Goal: Task Accomplishment & Management: Manage account settings

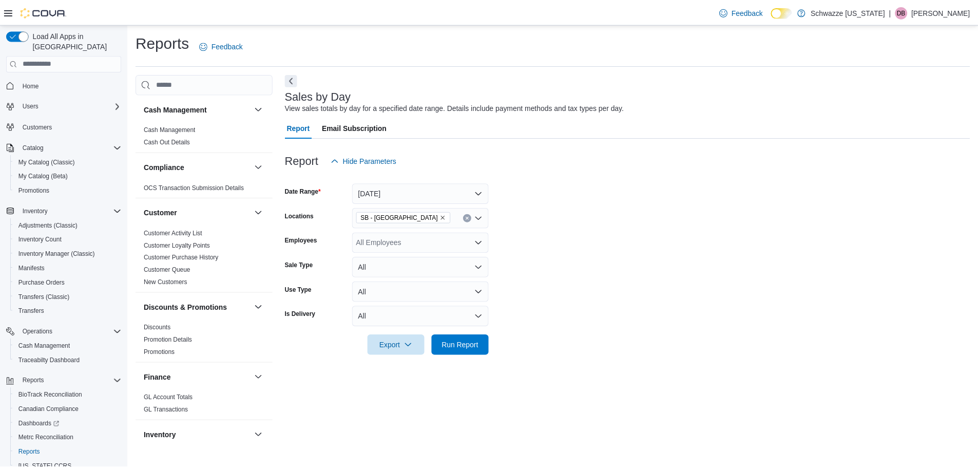
scroll to position [616, 0]
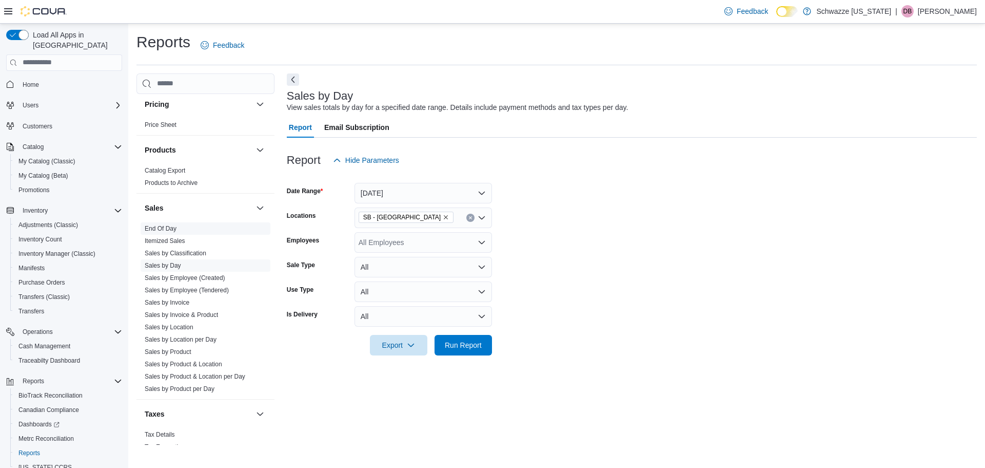
click at [159, 219] on div "Sales" at bounding box center [206, 207] width 138 height 29
click at [158, 226] on link "End Of Day" at bounding box center [161, 228] width 32 height 7
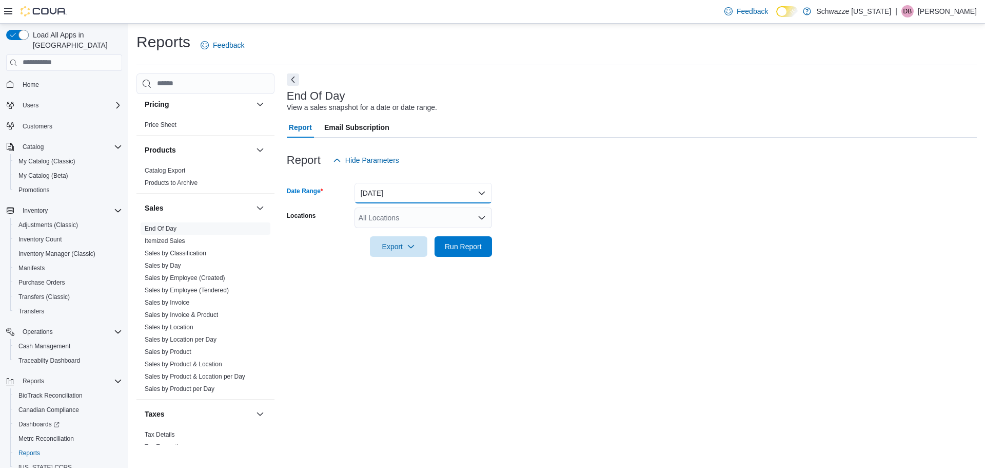
click at [396, 196] on button "Today" at bounding box center [424, 193] width 138 height 21
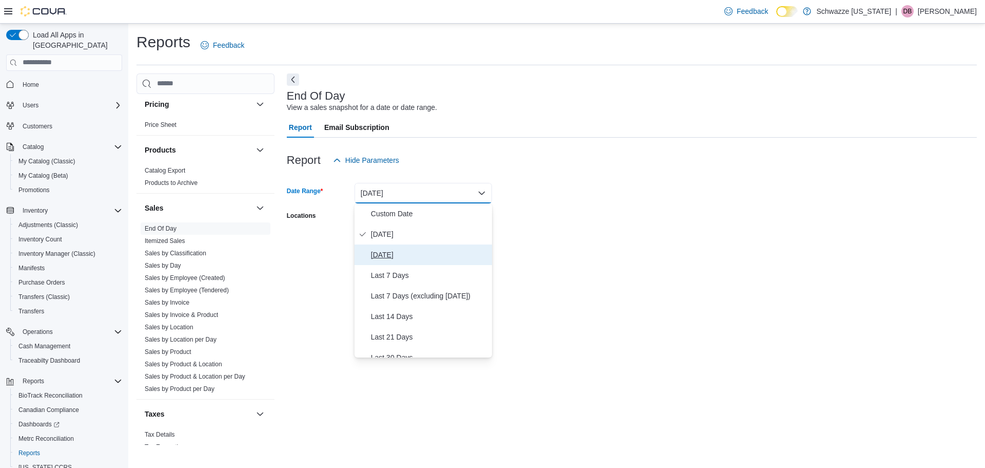
click at [387, 255] on span "Yesterday" at bounding box center [429, 254] width 117 height 12
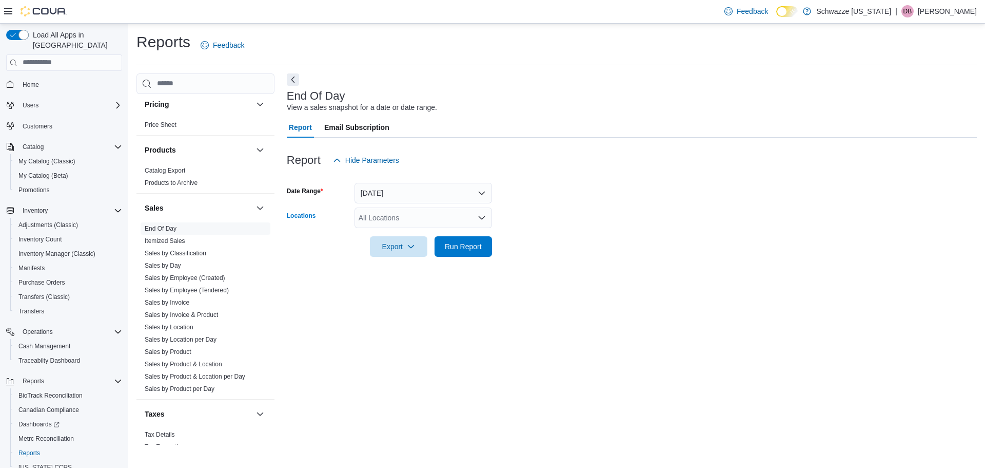
click at [407, 212] on div "All Locations" at bounding box center [424, 217] width 138 height 21
type input "***"
click at [433, 236] on span "SB - [GEOGRAPHIC_DATA]" at bounding box center [427, 235] width 91 height 10
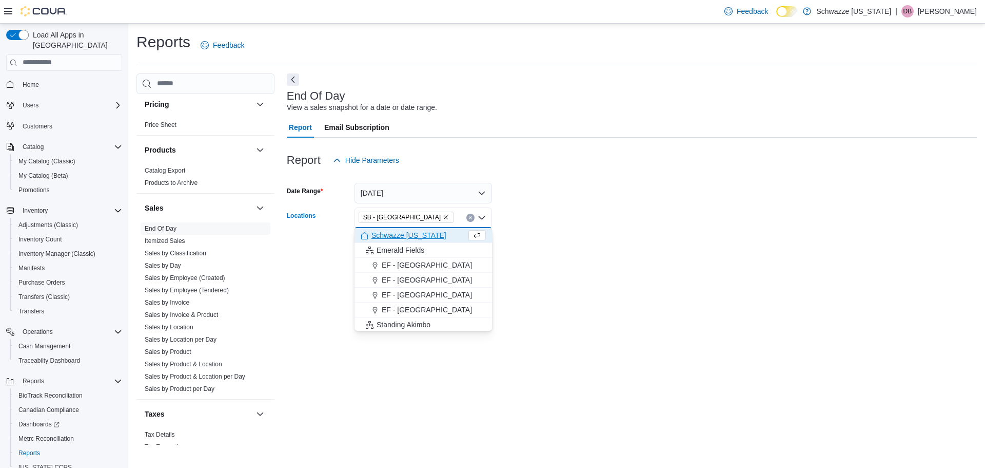
click at [575, 249] on form "Date Range Yesterday Locations SB - Federal Heights Combo box. Selected. SB - F…" at bounding box center [632, 213] width 690 height 86
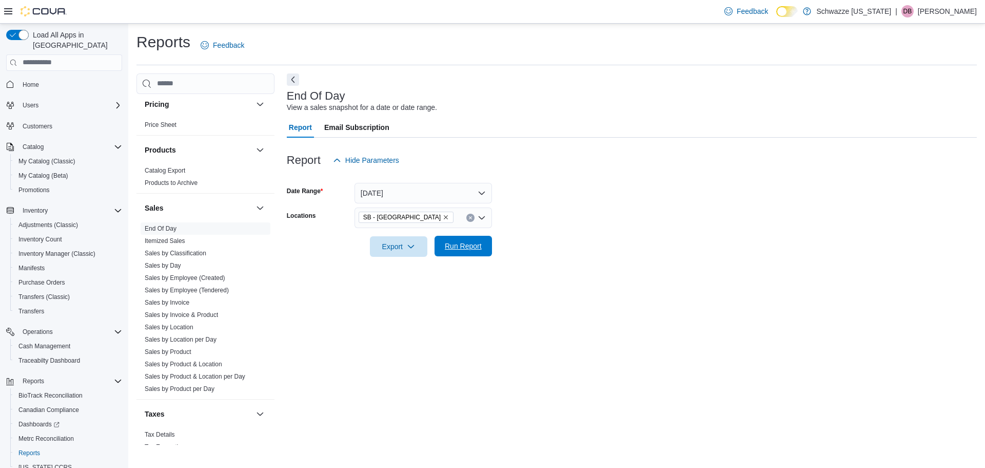
click at [450, 248] on span "Run Report" at bounding box center [463, 246] width 37 height 10
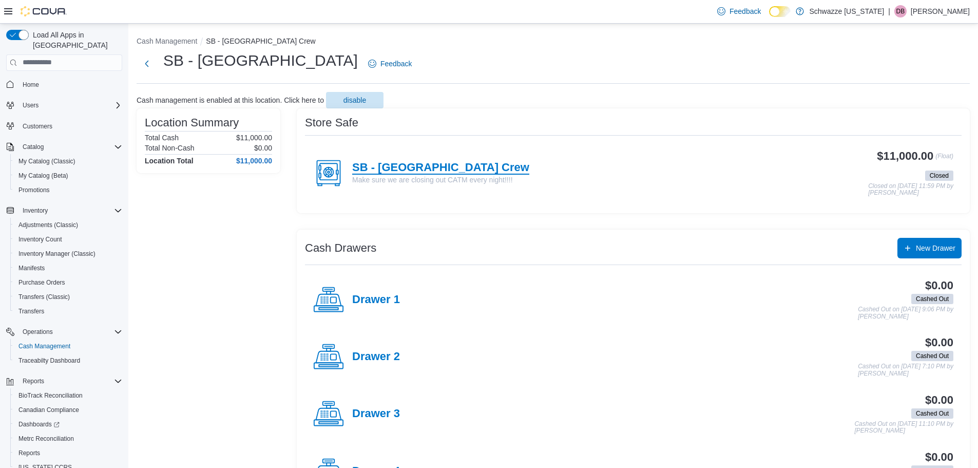
click at [463, 168] on h4 "SB - [GEOGRAPHIC_DATA] Crew" at bounding box center [440, 167] width 177 height 13
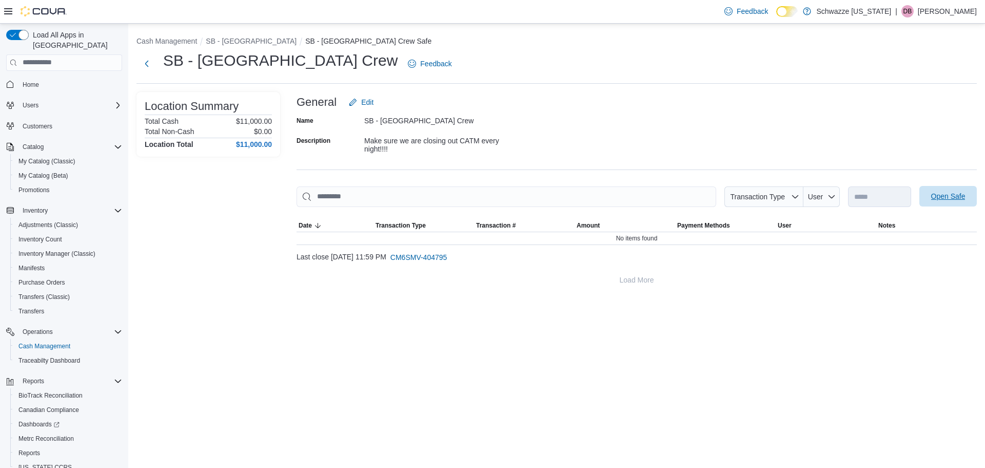
click at [942, 195] on span "Open Safe" at bounding box center [948, 196] width 34 height 10
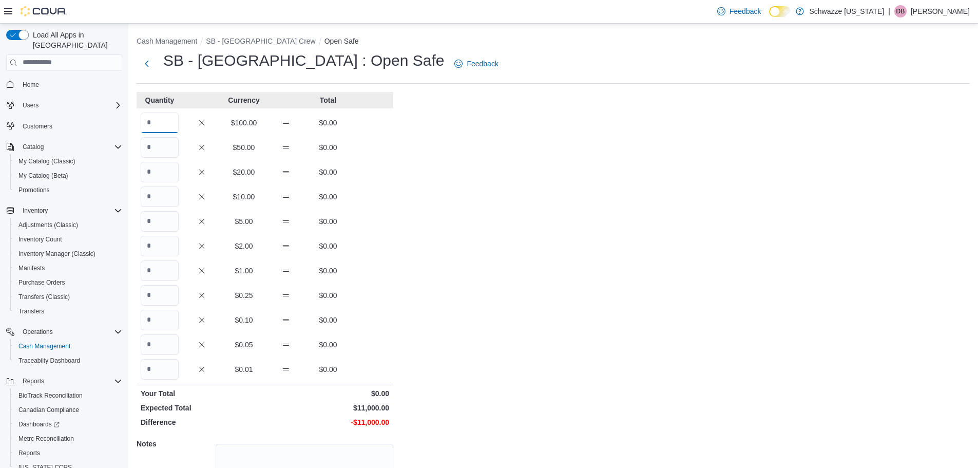
click at [156, 119] on input "Quantity" at bounding box center [160, 122] width 38 height 21
type input "***"
click at [491, 238] on div "Cash Management SB - Federal Heights Crew Open Safe SB - [GEOGRAPHIC_DATA] : Op…" at bounding box center [552, 291] width 849 height 535
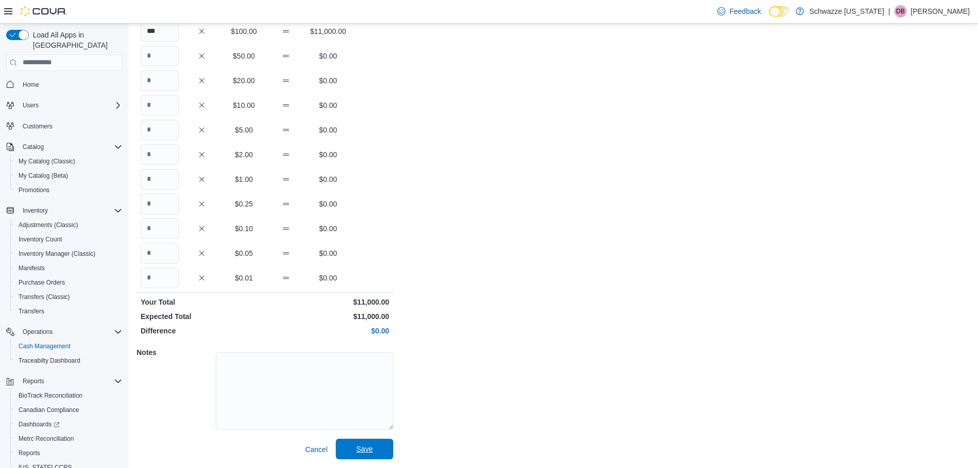
click at [361, 445] on span "Save" at bounding box center [364, 448] width 16 height 10
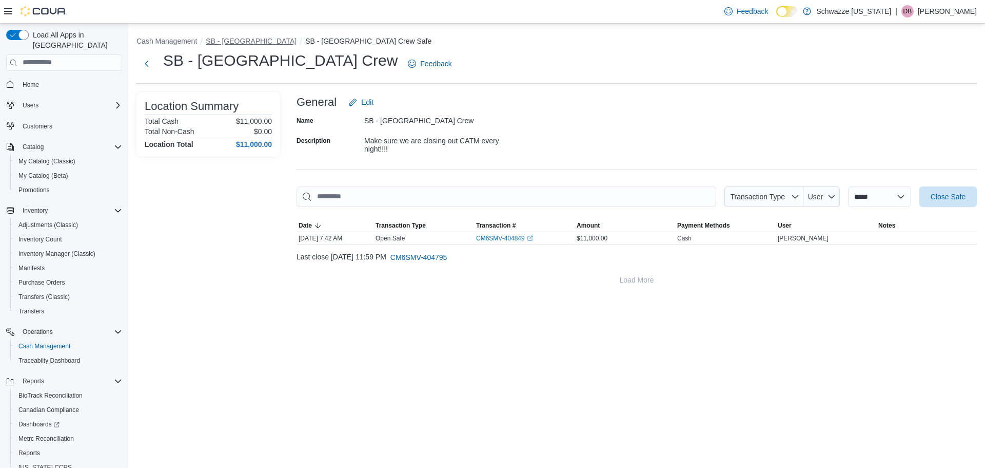
click at [234, 43] on button "SB - [GEOGRAPHIC_DATA]" at bounding box center [251, 41] width 91 height 8
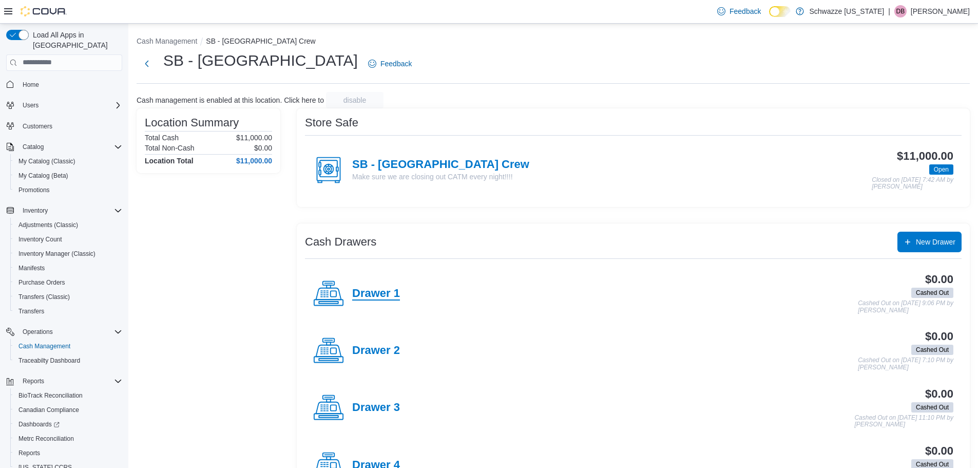
click at [388, 294] on h4 "Drawer 1" at bounding box center [376, 293] width 48 height 13
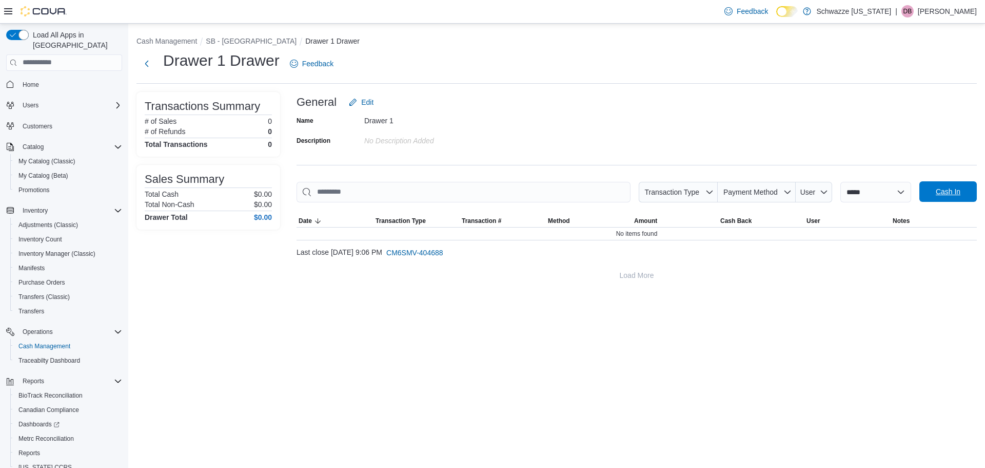
click at [936, 187] on span "Cash In" at bounding box center [948, 191] width 25 height 10
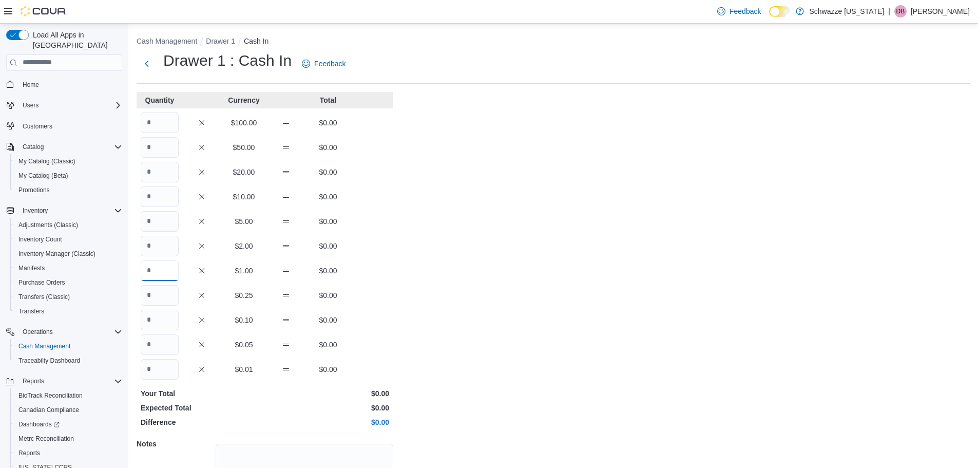
click at [164, 266] on input "Quantity" at bounding box center [160, 270] width 38 height 21
type input "***"
click at [594, 306] on div "Cash Management Drawer 1 Cash In Drawer 1 : Cash In Feedback Quantity Currency …" at bounding box center [552, 291] width 849 height 535
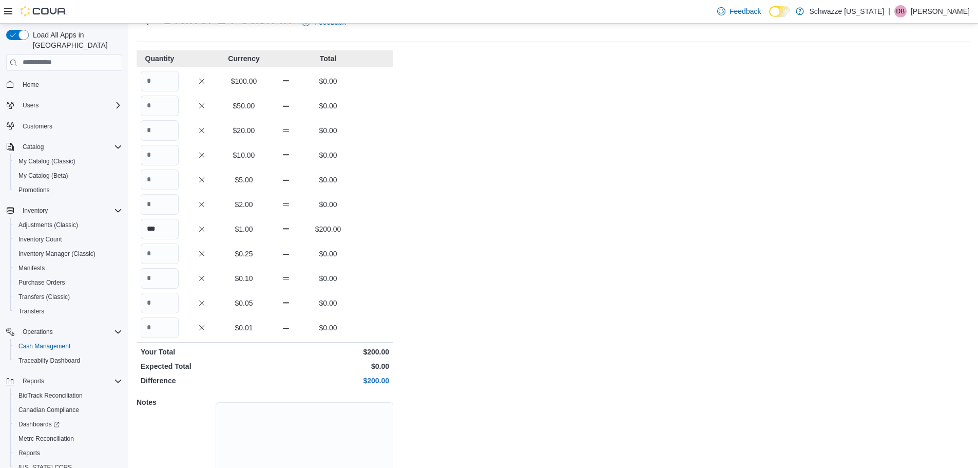
scroll to position [91, 0]
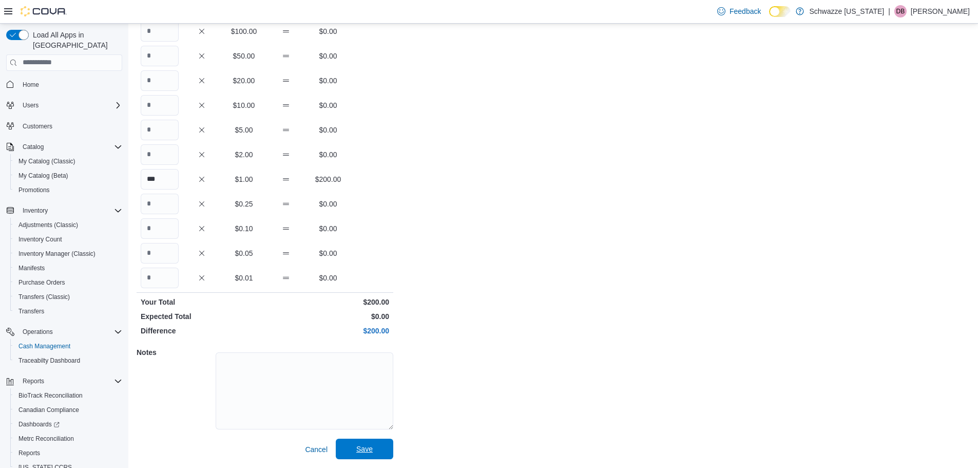
click at [385, 443] on span "Save" at bounding box center [364, 448] width 45 height 21
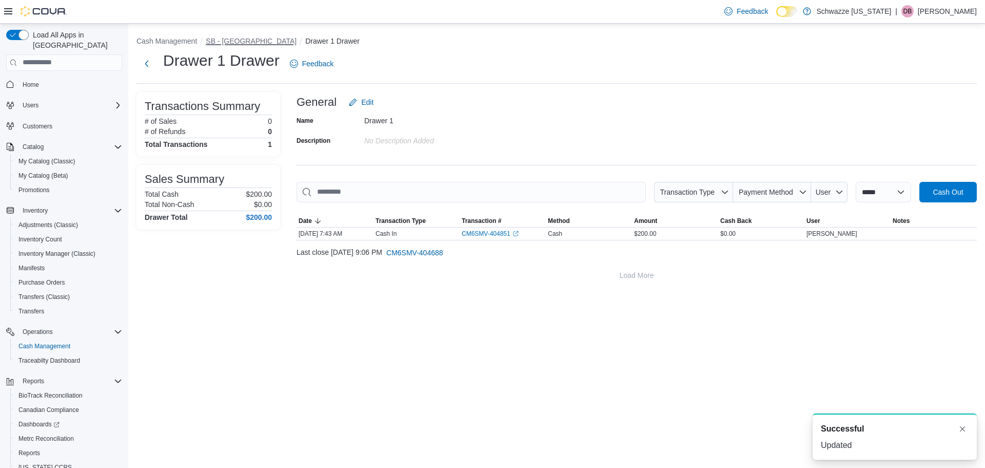
click at [244, 43] on button "SB - [GEOGRAPHIC_DATA]" at bounding box center [251, 41] width 91 height 8
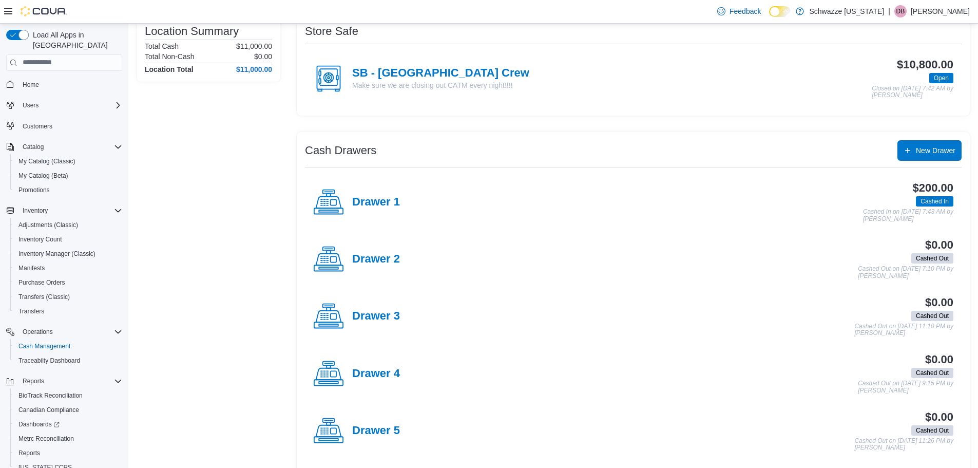
scroll to position [157, 0]
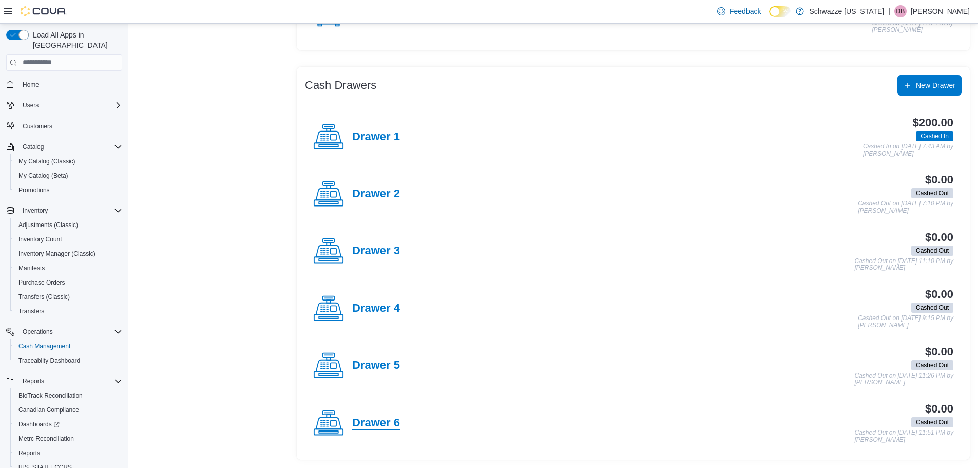
click at [373, 417] on h4 "Drawer 6" at bounding box center [376, 422] width 48 height 13
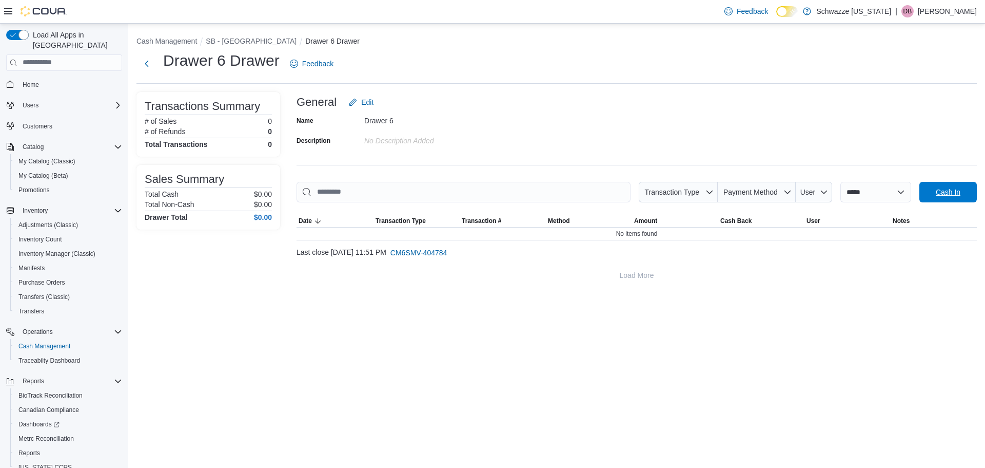
click at [946, 199] on span "Cash In" at bounding box center [948, 192] width 45 height 21
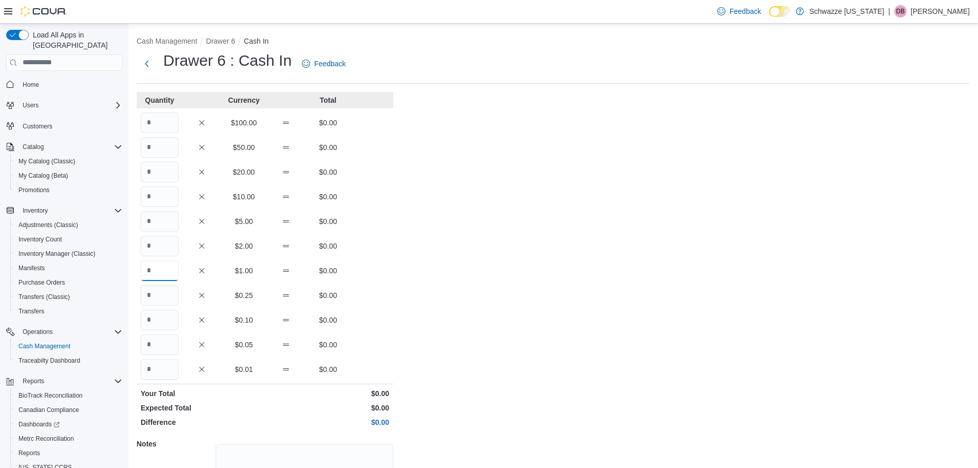
click at [154, 268] on input "Quantity" at bounding box center [160, 270] width 38 height 21
type input "***"
click at [461, 275] on div "Cash Management Drawer 6 Cash In Drawer 6 : Cash In Feedback Quantity Currency …" at bounding box center [552, 291] width 849 height 535
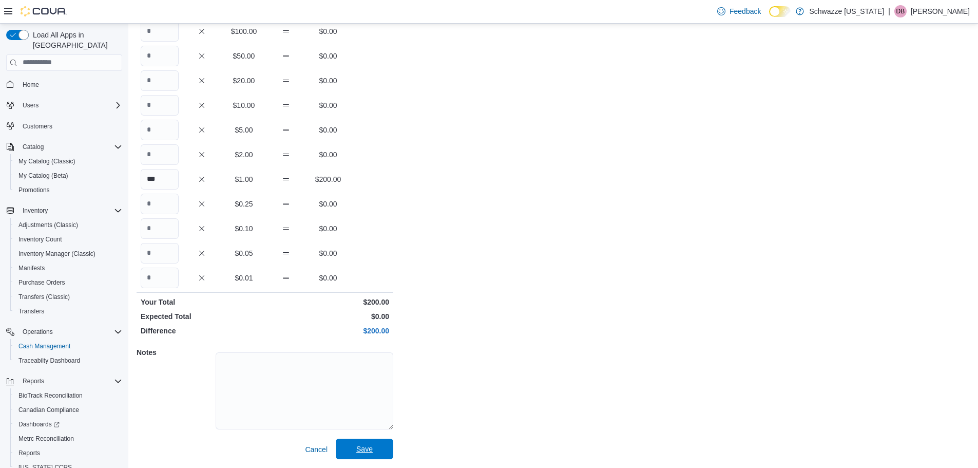
click at [359, 444] on span "Save" at bounding box center [364, 448] width 16 height 10
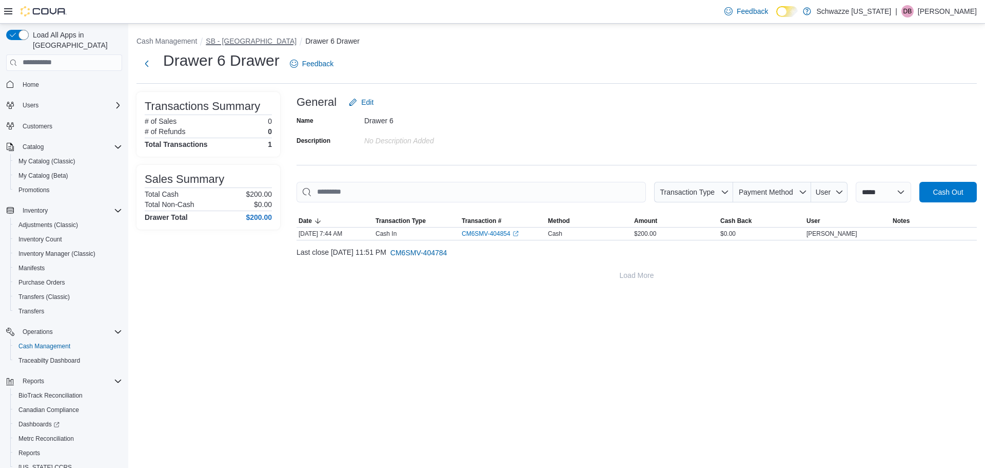
click at [227, 41] on button "SB - [GEOGRAPHIC_DATA]" at bounding box center [251, 41] width 91 height 8
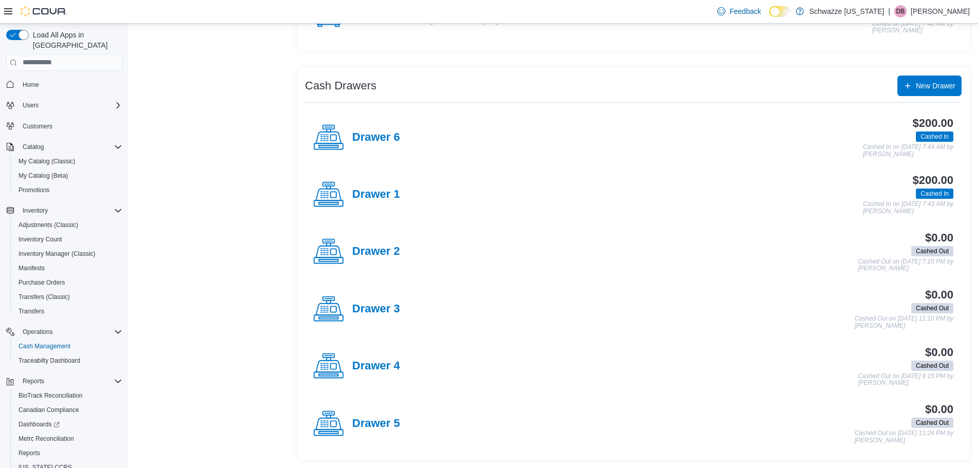
scroll to position [157, 0]
click at [380, 422] on h4 "Drawer 5" at bounding box center [376, 422] width 48 height 13
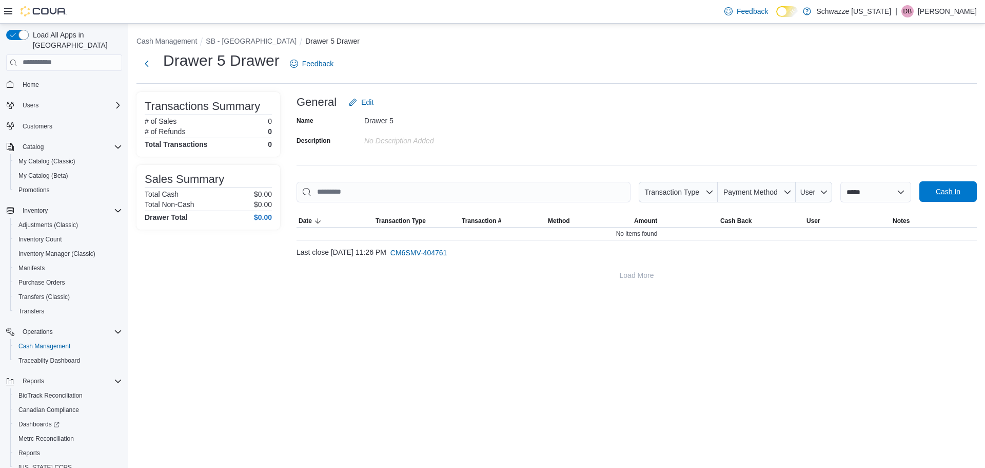
click at [958, 195] on span "Cash In" at bounding box center [948, 191] width 25 height 10
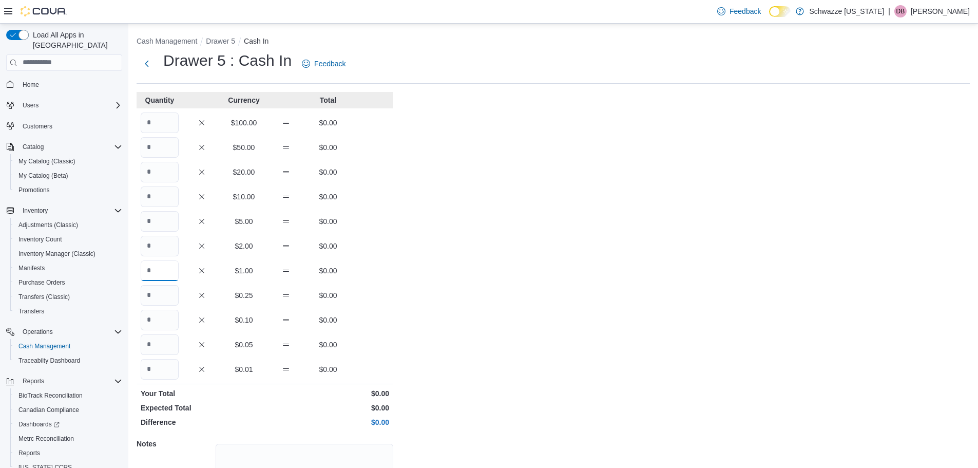
click at [162, 266] on input "Quantity" at bounding box center [160, 270] width 38 height 21
type input "***"
click at [513, 332] on div "Cash Management Drawer 5 Cash In Drawer 5 : Cash In Feedback Quantity Currency …" at bounding box center [552, 291] width 849 height 535
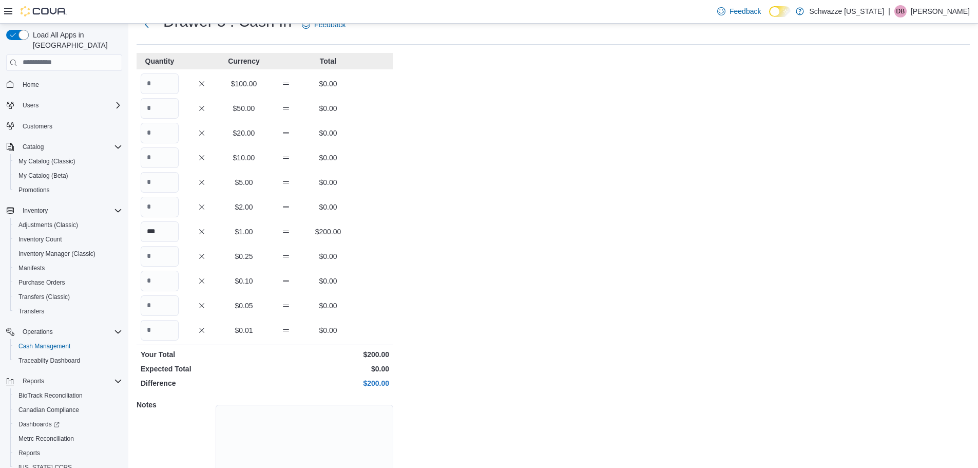
scroll to position [91, 0]
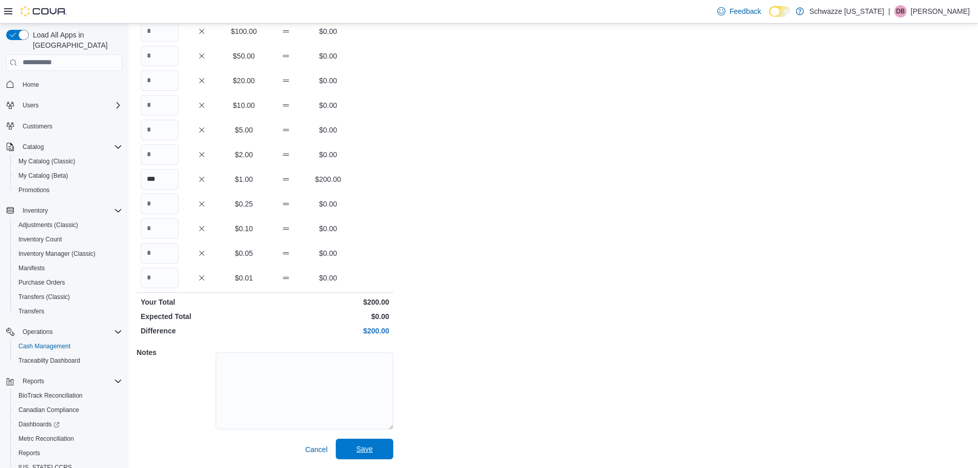
click at [366, 444] on span "Save" at bounding box center [364, 448] width 16 height 10
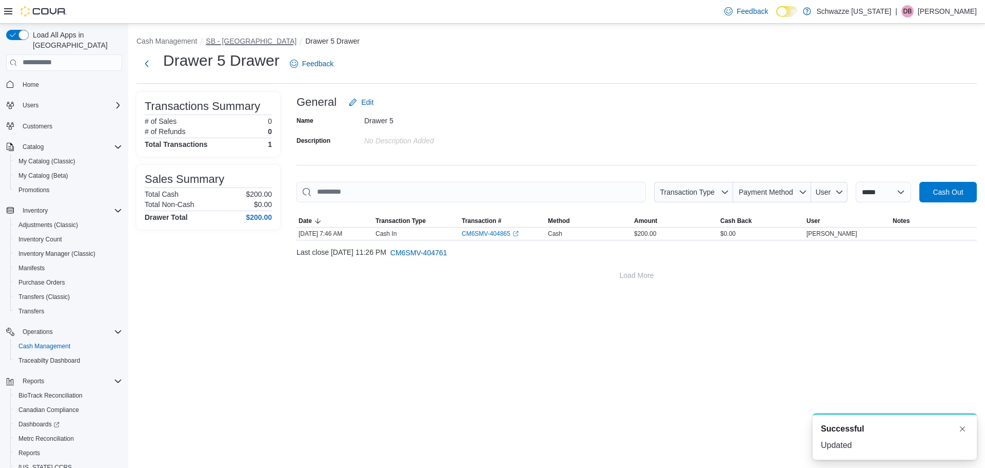
click at [215, 42] on button "SB - [GEOGRAPHIC_DATA]" at bounding box center [251, 41] width 91 height 8
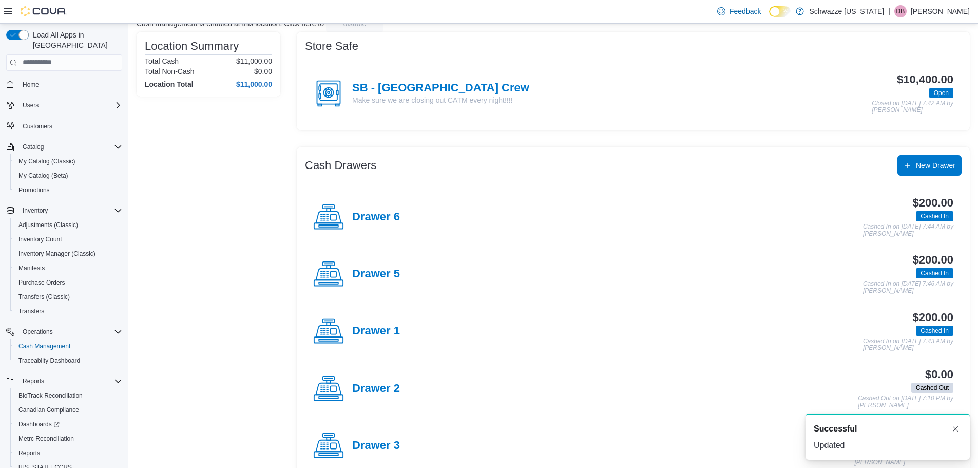
scroll to position [157, 0]
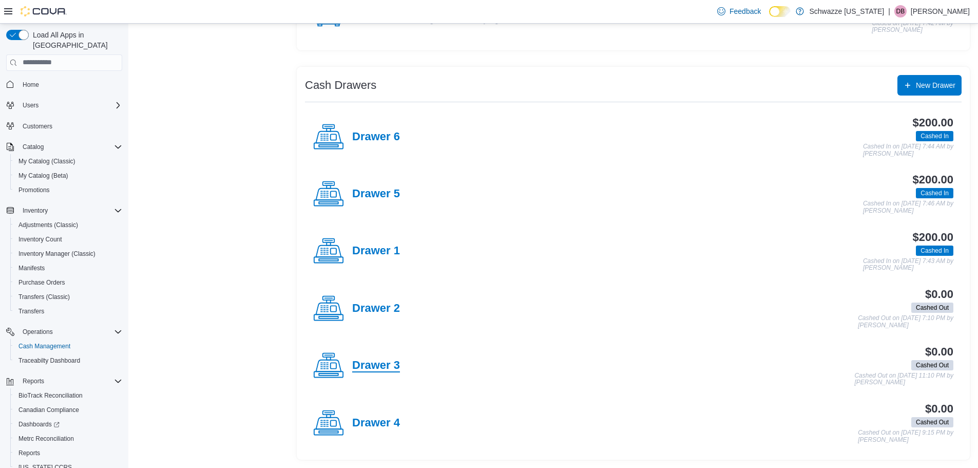
click at [370, 367] on h4 "Drawer 3" at bounding box center [376, 365] width 48 height 13
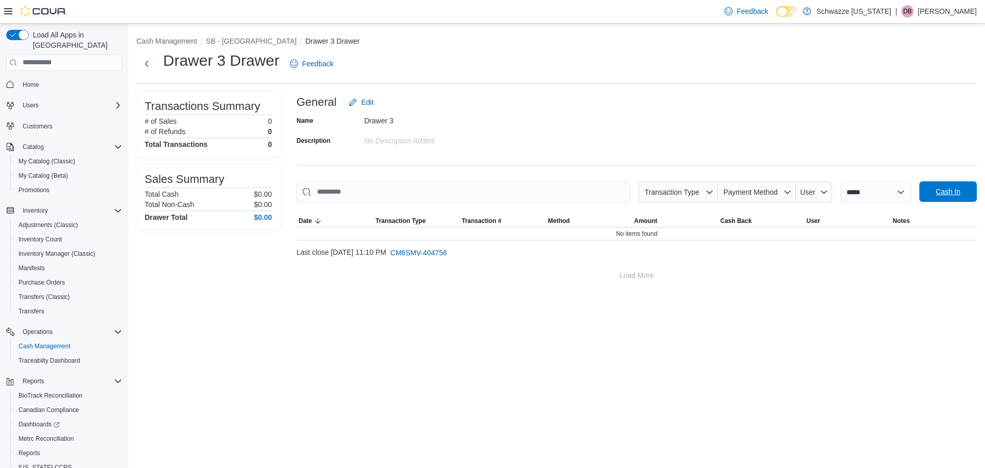
drag, startPoint x: 981, startPoint y: 185, endPoint x: 968, endPoint y: 189, distance: 13.0
click at [977, 186] on div "**********" at bounding box center [556, 159] width 857 height 270
click at [960, 192] on span "Cash In" at bounding box center [948, 191] width 25 height 10
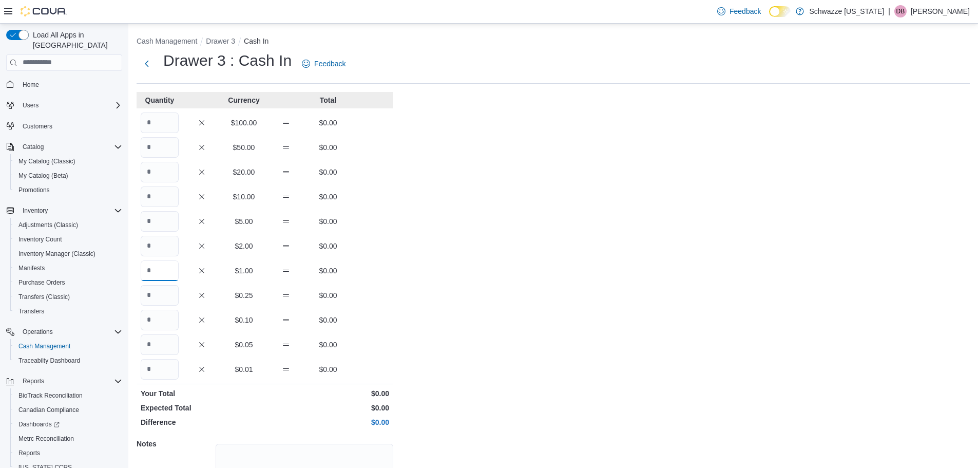
click at [159, 267] on input "Quantity" at bounding box center [160, 270] width 38 height 21
type input "***"
drag, startPoint x: 389, startPoint y: 340, endPoint x: 407, endPoint y: 325, distance: 23.7
click at [393, 339] on div "$0.05 $0.00" at bounding box center [265, 344] width 257 height 21
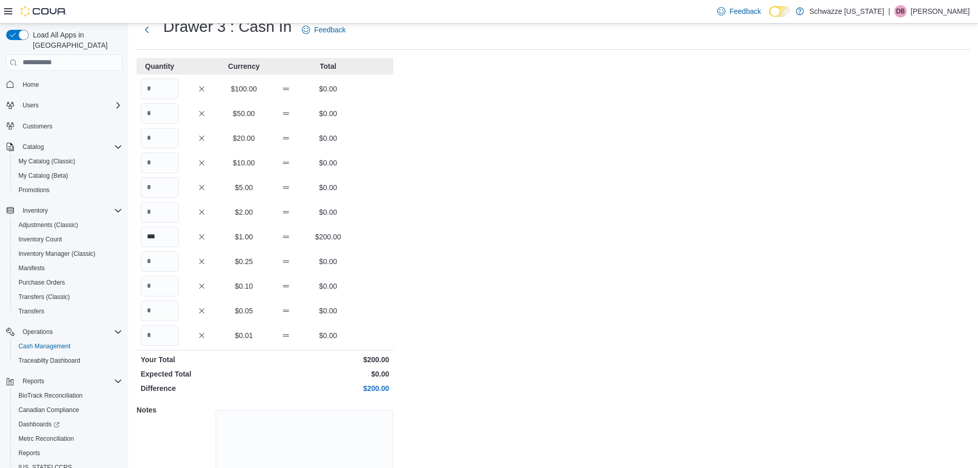
scroll to position [91, 0]
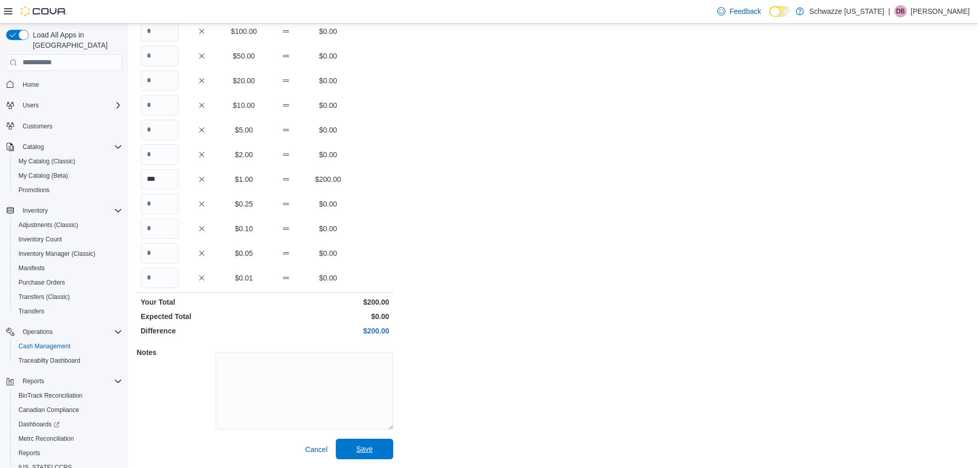
click at [367, 449] on span "Save" at bounding box center [364, 448] width 16 height 10
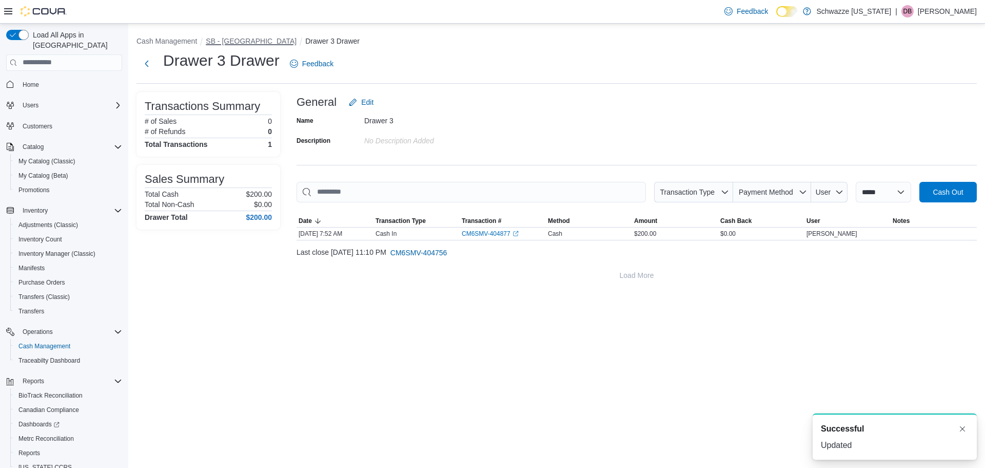
click at [261, 44] on button "SB - [GEOGRAPHIC_DATA]" at bounding box center [251, 41] width 91 height 8
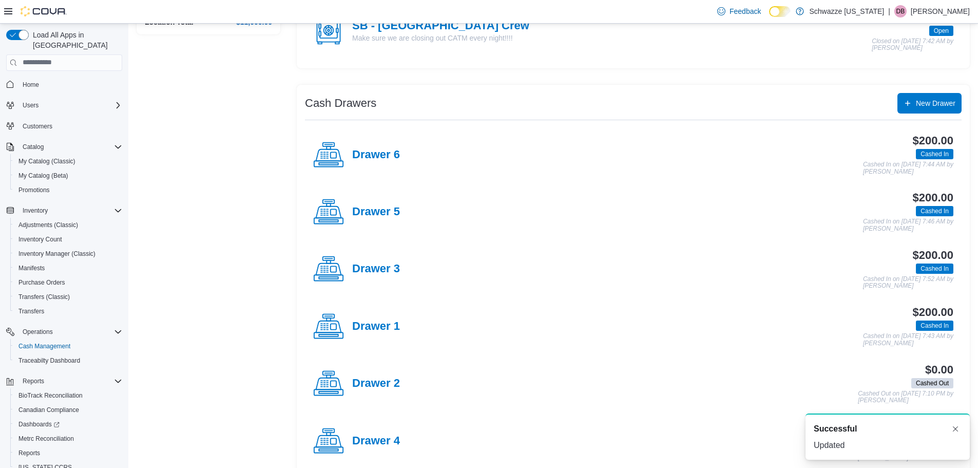
scroll to position [157, 0]
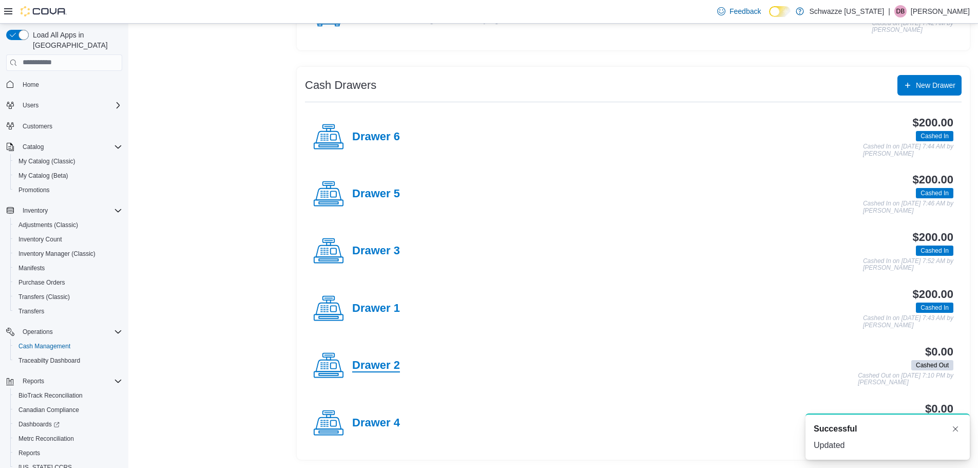
click at [392, 367] on h4 "Drawer 2" at bounding box center [376, 365] width 48 height 13
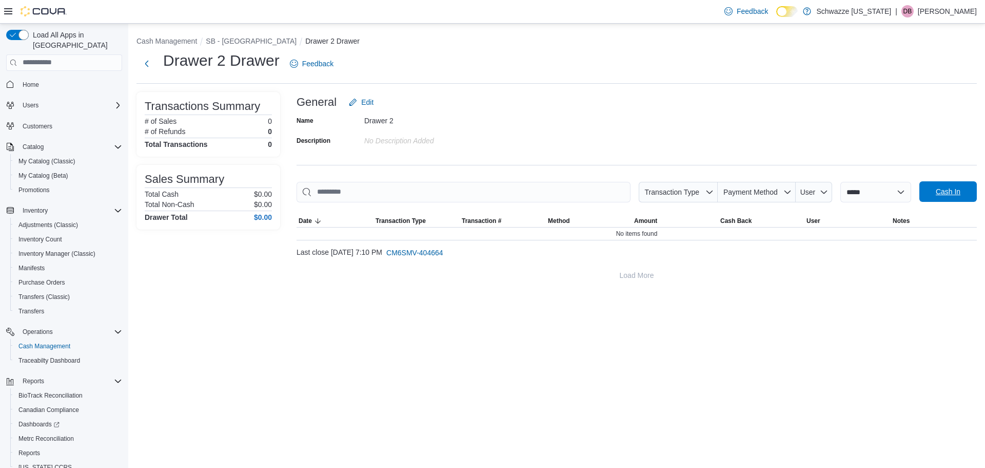
click at [947, 191] on span "Cash In" at bounding box center [948, 191] width 25 height 10
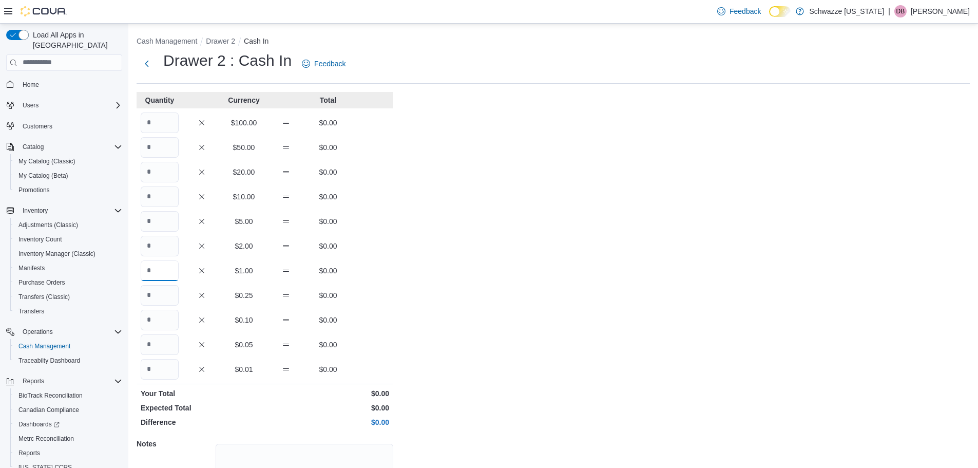
click at [166, 276] on input "Quantity" at bounding box center [160, 270] width 38 height 21
type input "***"
click at [477, 368] on div "Cash Management Drawer 2 Cash In Drawer 2 : Cash In Feedback Quantity Currency …" at bounding box center [552, 291] width 849 height 535
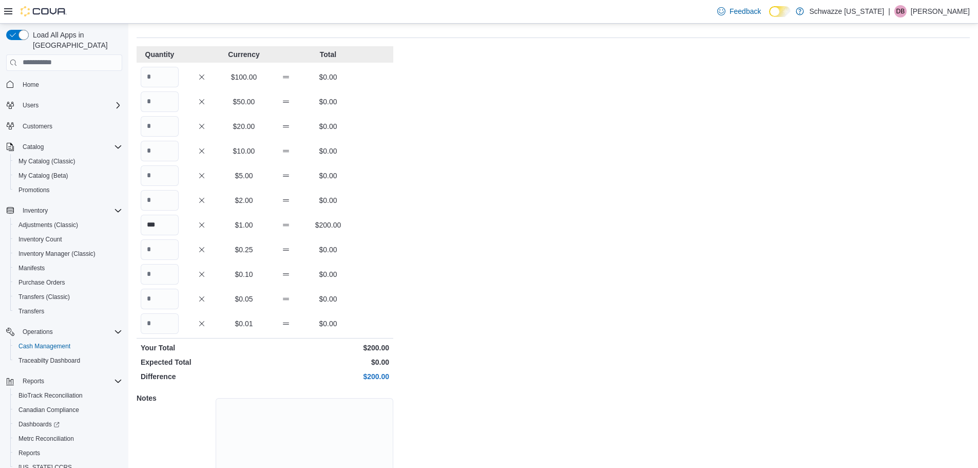
scroll to position [91, 0]
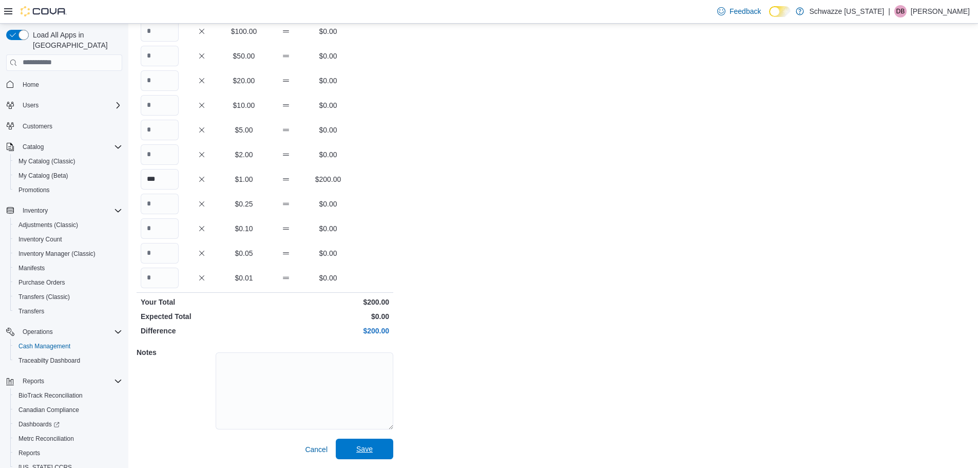
click at [362, 451] on span "Save" at bounding box center [364, 448] width 16 height 10
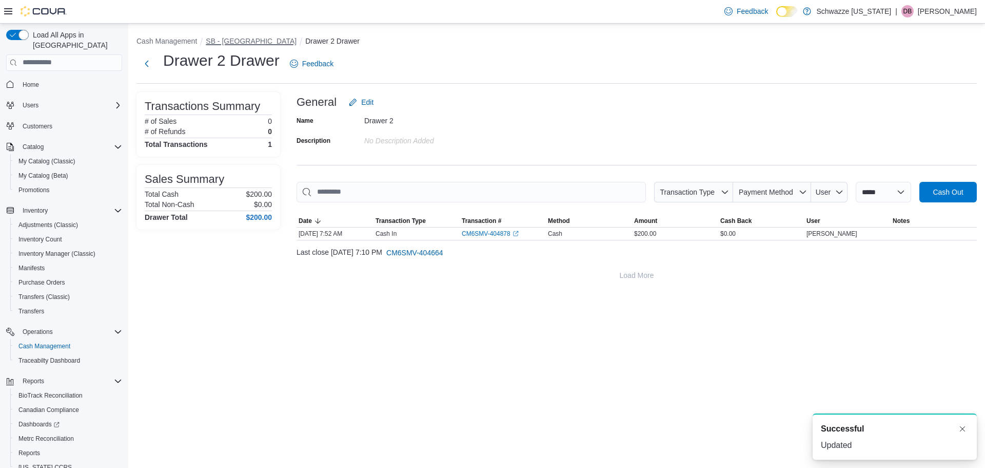
click at [249, 37] on button "SB - [GEOGRAPHIC_DATA]" at bounding box center [251, 41] width 91 height 8
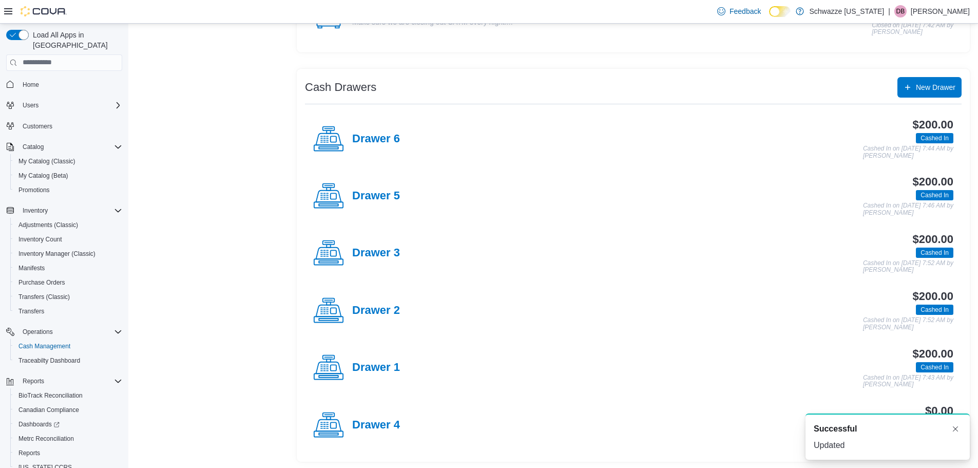
scroll to position [157, 0]
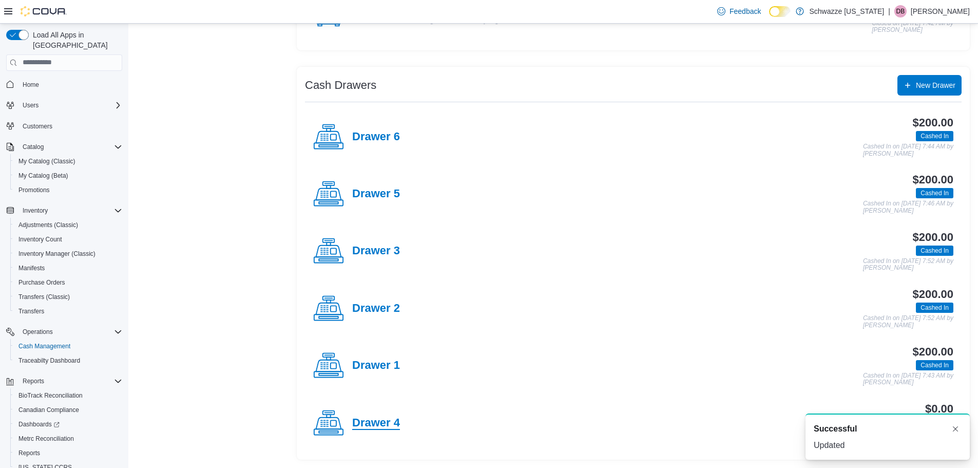
click at [383, 426] on h4 "Drawer 4" at bounding box center [376, 422] width 48 height 13
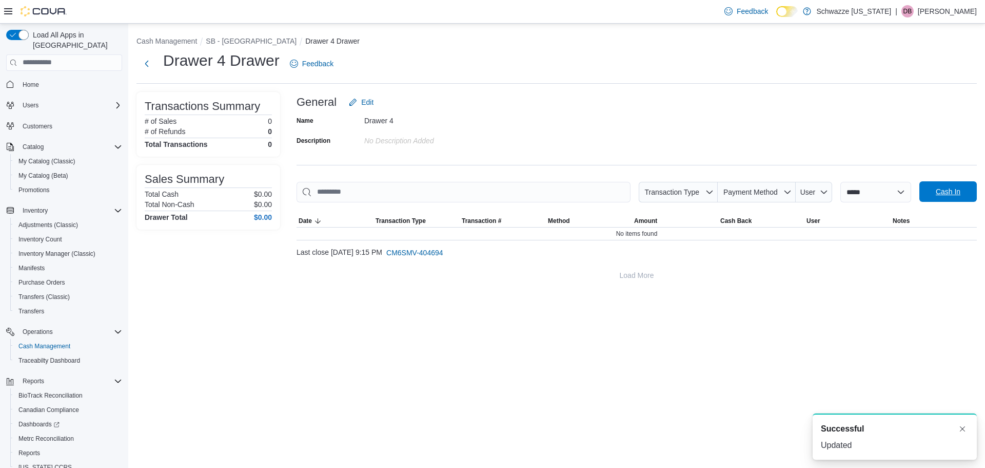
click at [954, 188] on span "Cash In" at bounding box center [948, 191] width 25 height 10
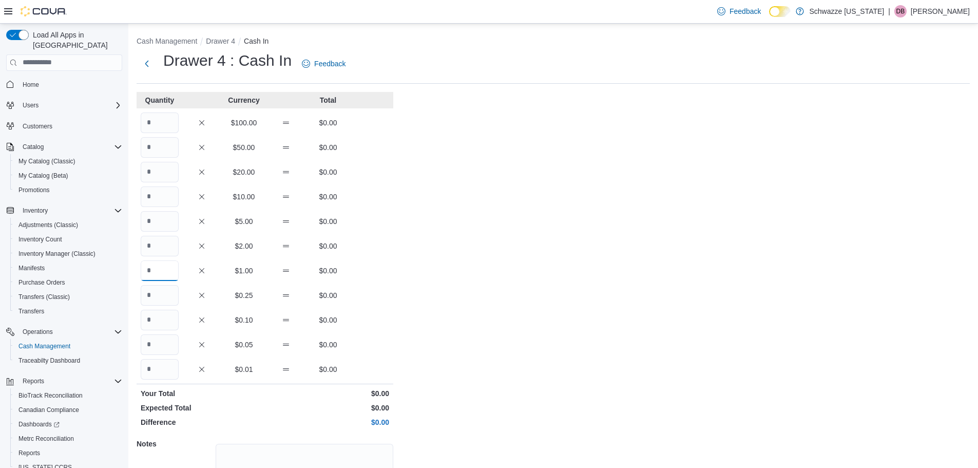
click at [151, 267] on input "Quantity" at bounding box center [160, 270] width 38 height 21
type input "***"
drag, startPoint x: 514, startPoint y: 324, endPoint x: 514, endPoint y: 318, distance: 6.7
click at [517, 320] on div "Cash Management Drawer 4 Cash In Drawer 4 : Cash In Feedback Quantity Currency …" at bounding box center [552, 291] width 849 height 535
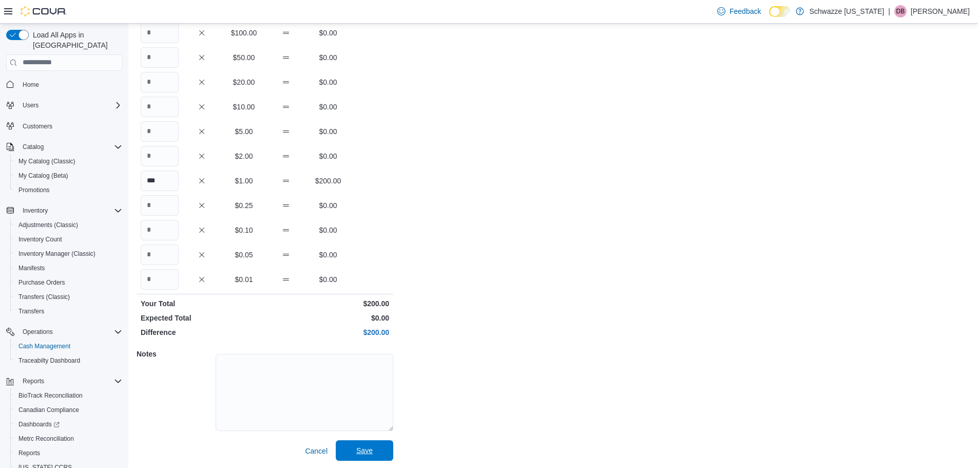
scroll to position [91, 0]
click at [379, 447] on span "Save" at bounding box center [364, 448] width 45 height 21
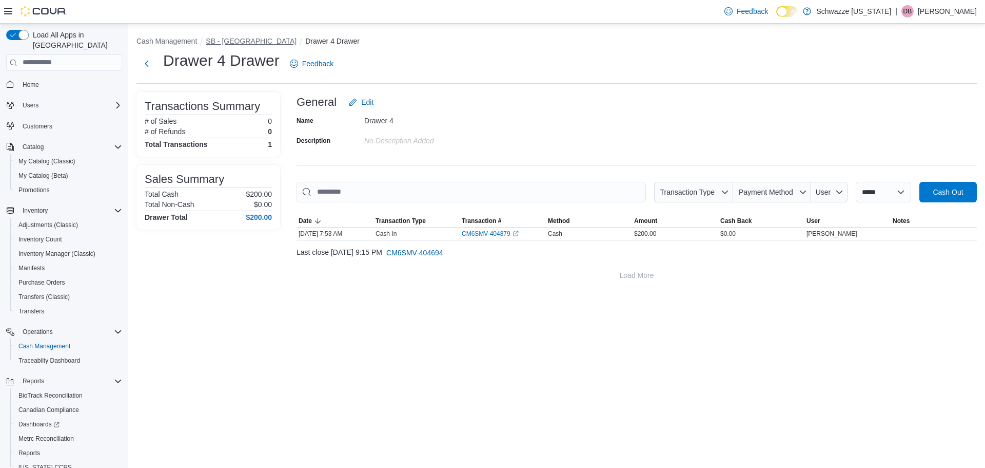
click at [250, 39] on button "SB - [GEOGRAPHIC_DATA]" at bounding box center [251, 41] width 91 height 8
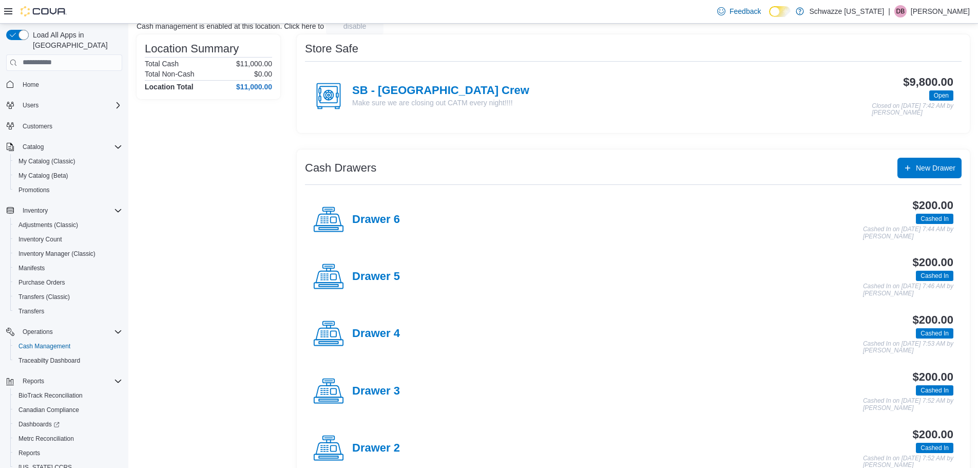
scroll to position [157, 0]
